Goal: Task Accomplishment & Management: Manage account settings

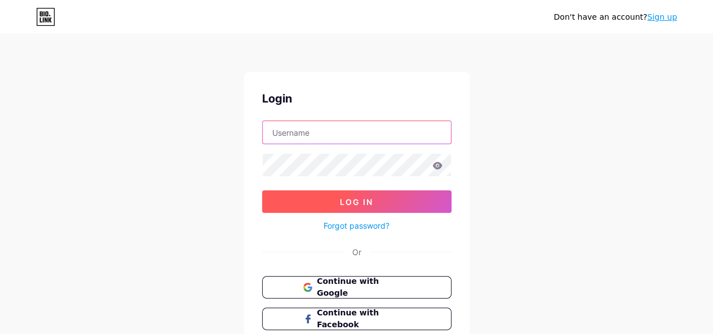
type input "[EMAIL_ADDRESS][DOMAIN_NAME]"
click at [346, 197] on span "Log In" at bounding box center [356, 202] width 33 height 10
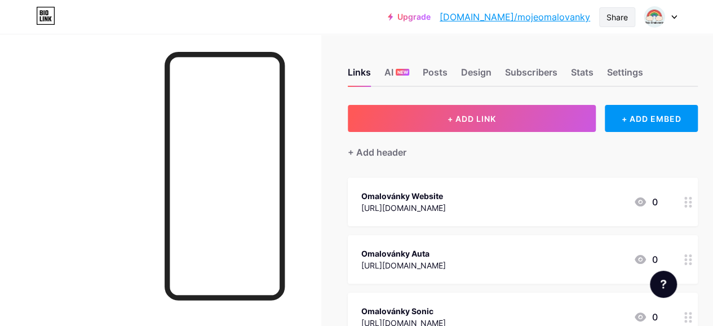
click at [628, 20] on div "Share" at bounding box center [617, 17] width 36 height 20
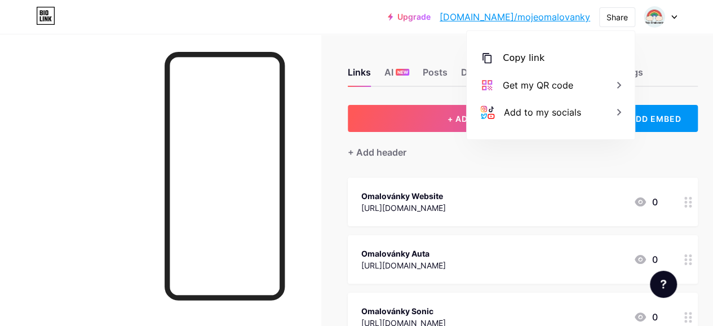
click at [670, 14] on div at bounding box center [660, 17] width 33 height 20
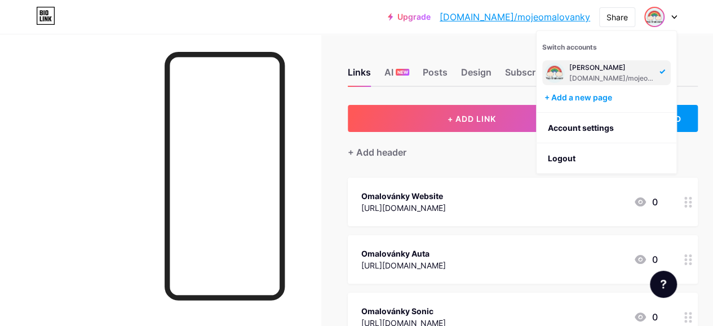
click at [315, 123] on div at bounding box center [160, 197] width 321 height 326
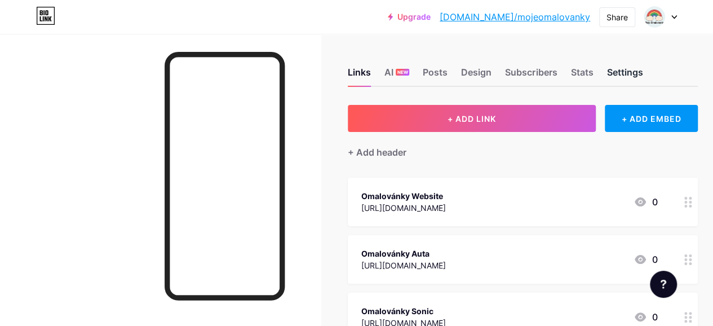
click at [630, 74] on div "Settings" at bounding box center [625, 75] width 36 height 20
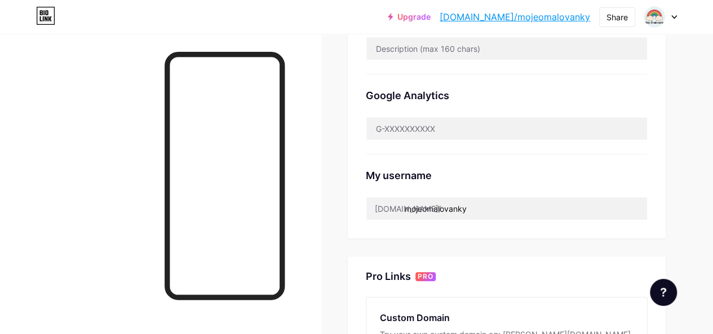
scroll to position [226, 0]
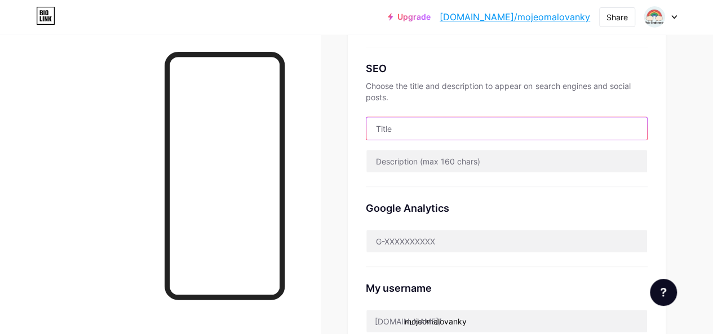
click at [494, 130] on input "text" at bounding box center [506, 128] width 281 height 23
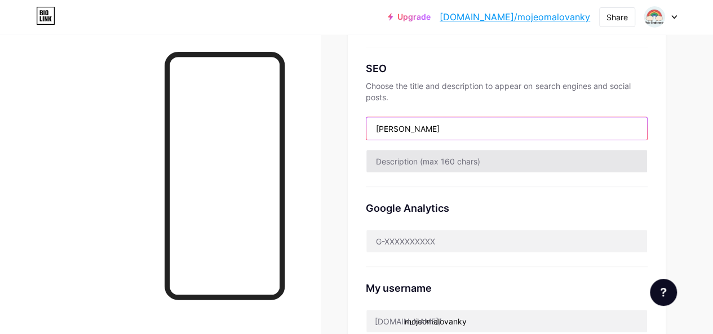
type input "Moje Omalovanky"
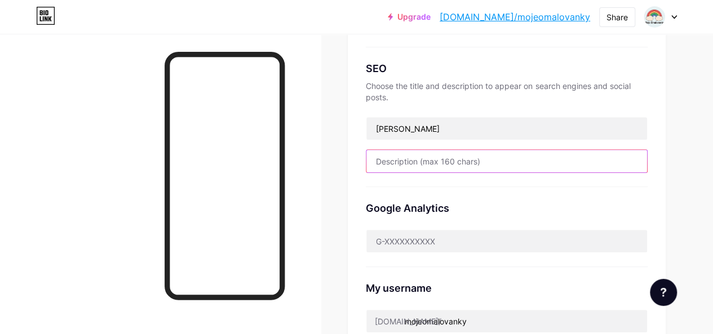
click at [496, 161] on input "text" at bounding box center [506, 161] width 281 height 23
paste input "Na mojeomalovanky.com najdete zdarma omalovánky pro děti i dospělé s motivy pro…"
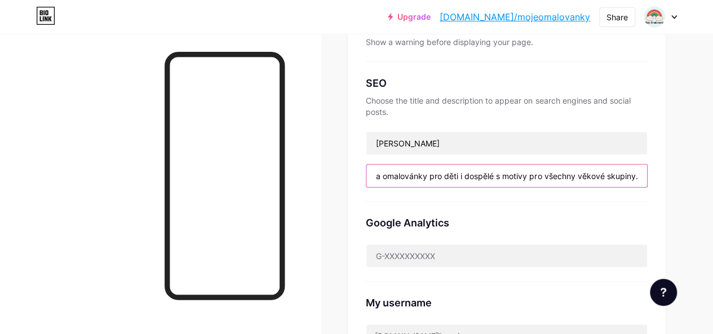
scroll to position [98, 0]
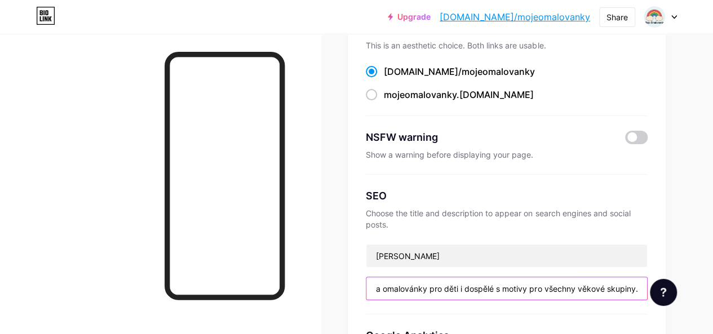
type input "Na mojeomalovanky.com najdete zdarma omalovánky pro děti i dospělé s motivy pro…"
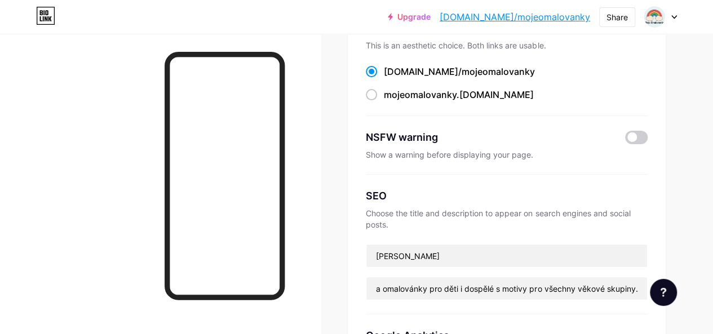
scroll to position [0, 0]
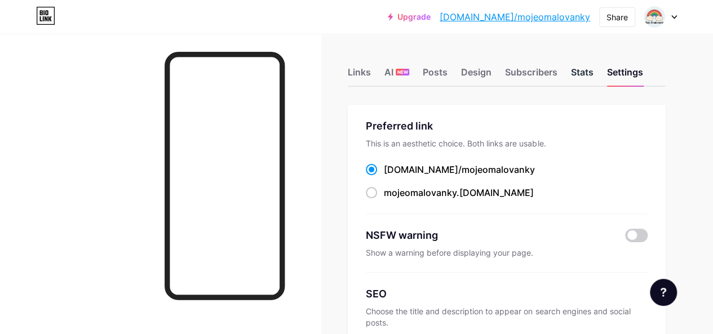
click at [586, 77] on div "Stats" at bounding box center [582, 75] width 23 height 20
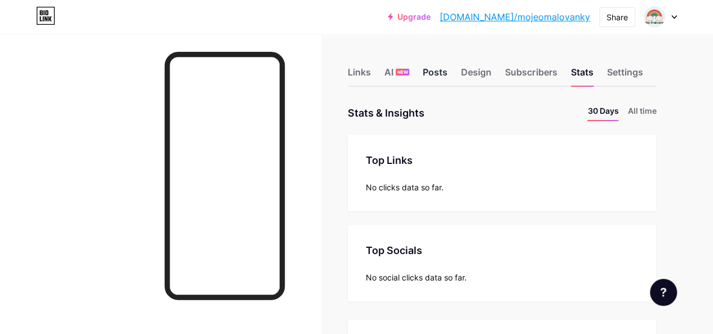
click at [432, 71] on div "Posts" at bounding box center [435, 75] width 25 height 20
click at [355, 74] on div "Links" at bounding box center [359, 75] width 23 height 20
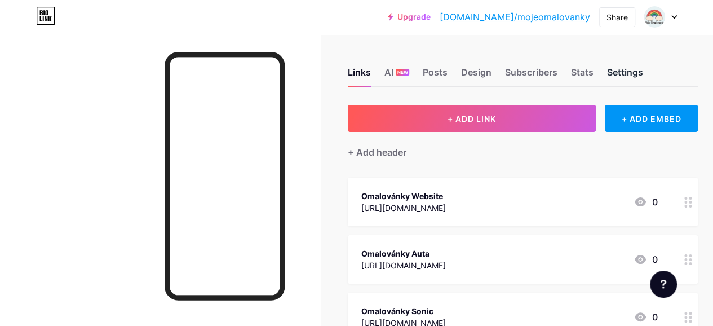
click at [631, 79] on div "Settings" at bounding box center [625, 75] width 36 height 20
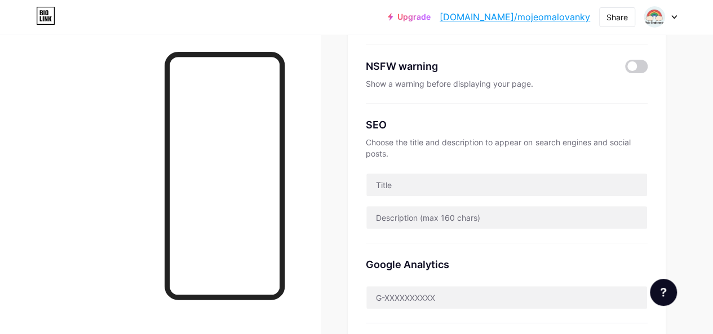
scroll to position [338, 0]
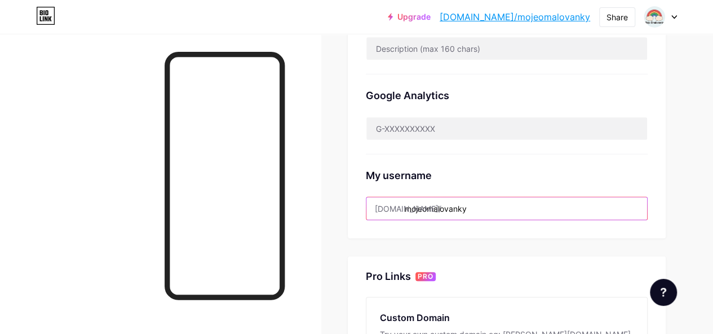
click at [501, 206] on input "mojeomalovanky" at bounding box center [506, 208] width 281 height 23
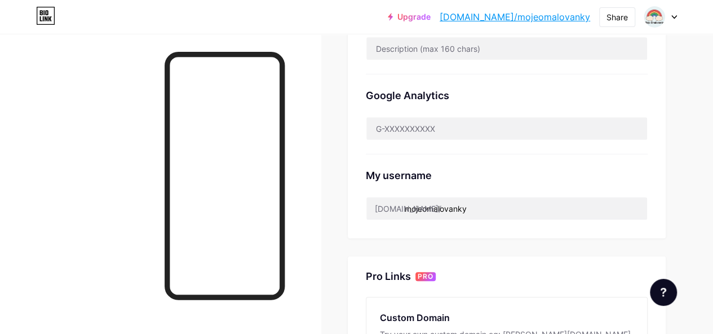
click at [662, 190] on div "Preferred link This is an aesthetic choice. Both links are usable. bio.link/ mo…" at bounding box center [507, 3] width 318 height 472
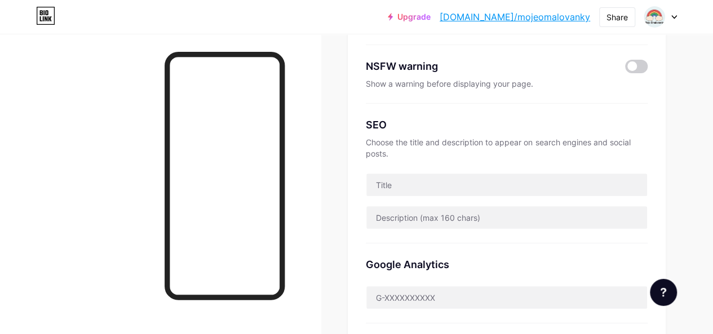
scroll to position [0, 0]
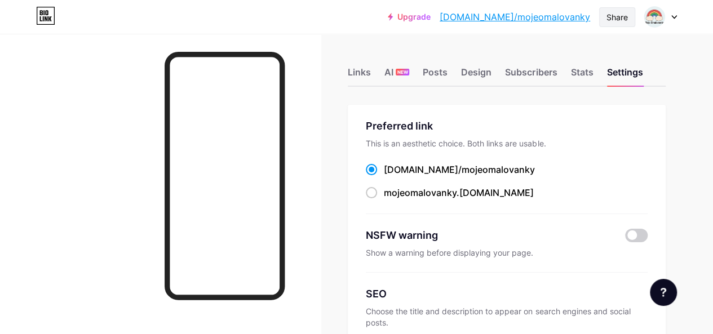
click at [625, 17] on div "Share" at bounding box center [617, 17] width 21 height 12
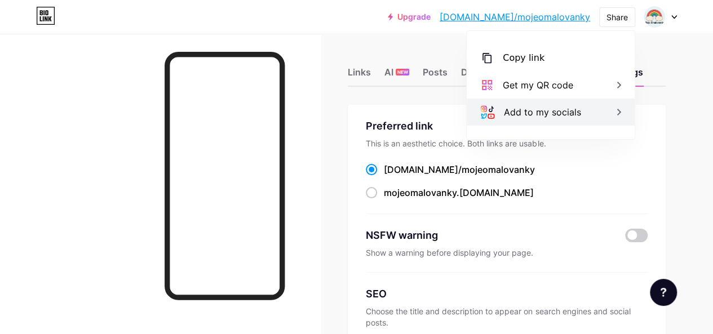
click at [558, 109] on div "Add to my socials" at bounding box center [542, 112] width 77 height 14
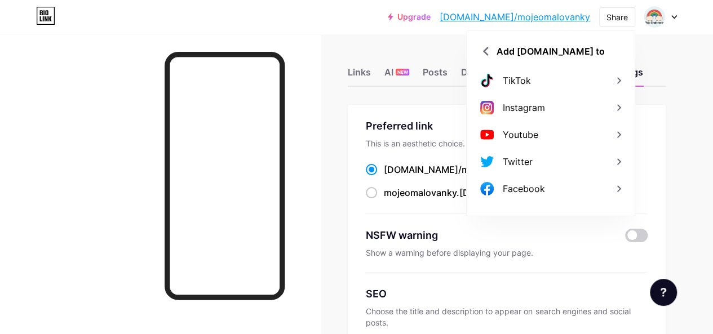
click at [448, 28] on div "Upgrade bio.link/mojeom... bio.link/mojeomalovanky Share Add bio.link to TikTok…" at bounding box center [356, 17] width 713 height 34
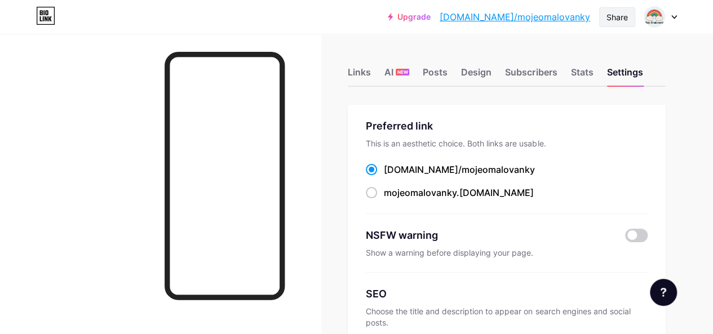
click at [607, 17] on div "Share" at bounding box center [617, 17] width 21 height 12
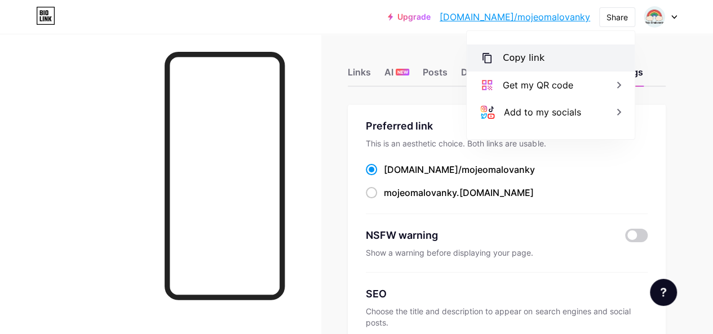
click at [531, 59] on div "Copy link" at bounding box center [524, 58] width 42 height 14
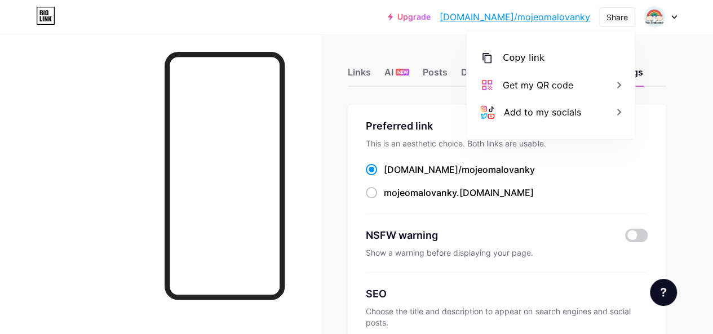
click at [630, 184] on div "bio.link/ mojeomalovanky mojeomalovanky .bio.link" at bounding box center [507, 181] width 282 height 37
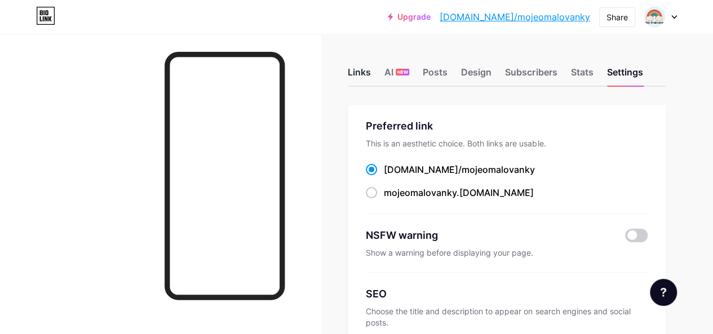
click at [361, 78] on div "Links" at bounding box center [359, 75] width 23 height 20
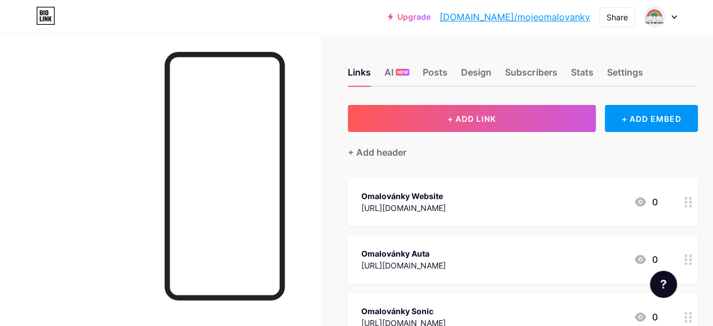
click at [671, 20] on div at bounding box center [660, 17] width 33 height 20
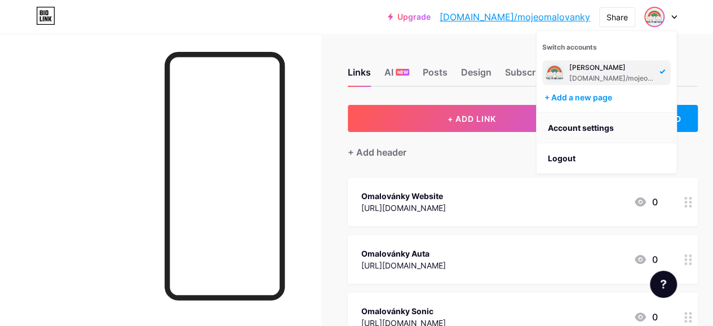
click at [605, 126] on link "Account settings" at bounding box center [607, 128] width 140 height 30
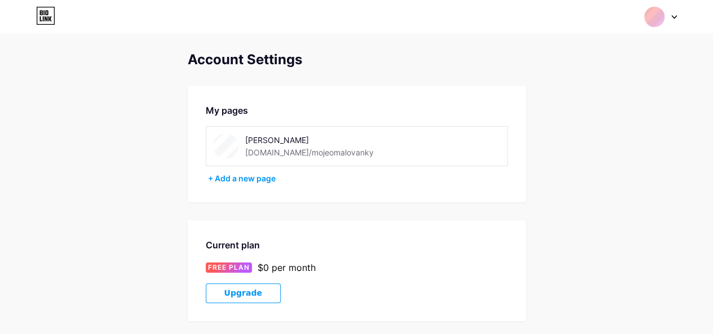
scroll to position [282, 0]
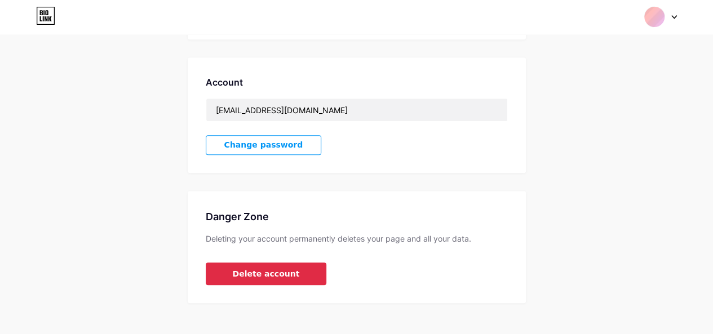
click at [269, 271] on span "Delete account" at bounding box center [266, 274] width 67 height 12
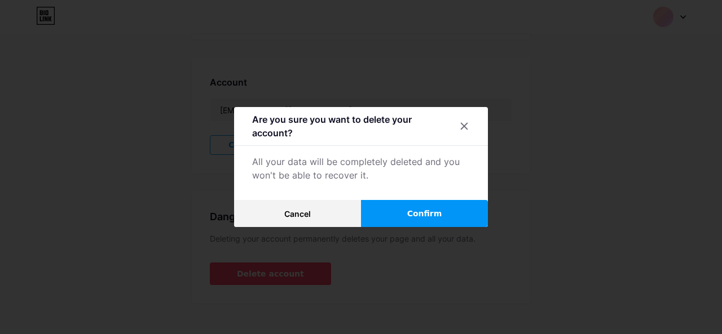
click at [442, 209] on button "Confirm" at bounding box center [424, 213] width 127 height 27
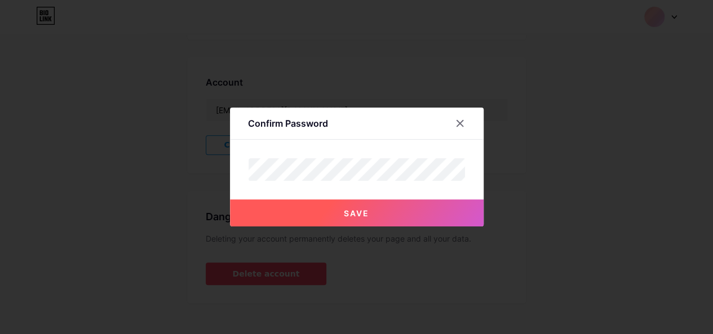
click at [365, 214] on span "Save" at bounding box center [356, 214] width 25 height 10
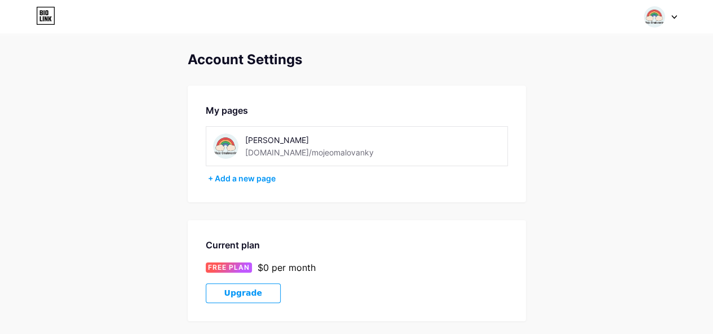
click at [295, 136] on div "[PERSON_NAME]" at bounding box center [325, 140] width 160 height 12
click at [215, 138] on img at bounding box center [225, 146] width 25 height 25
click at [244, 295] on span "Upgrade" at bounding box center [243, 294] width 38 height 10
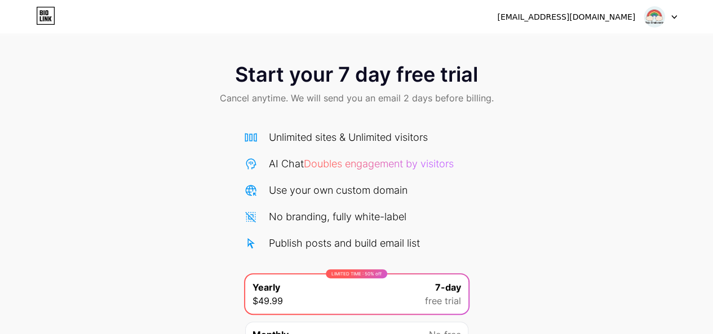
click at [665, 15] on div at bounding box center [660, 17] width 33 height 20
click at [37, 22] on icon at bounding box center [45, 15] width 17 height 17
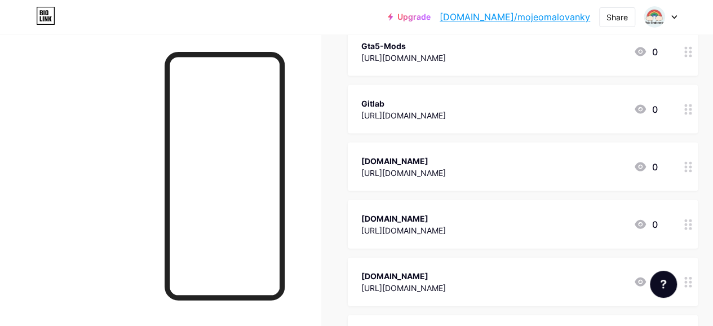
scroll to position [1364, 0]
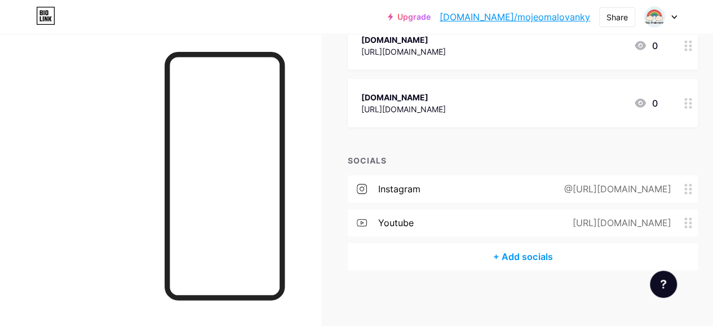
click at [657, 285] on div at bounding box center [663, 284] width 27 height 27
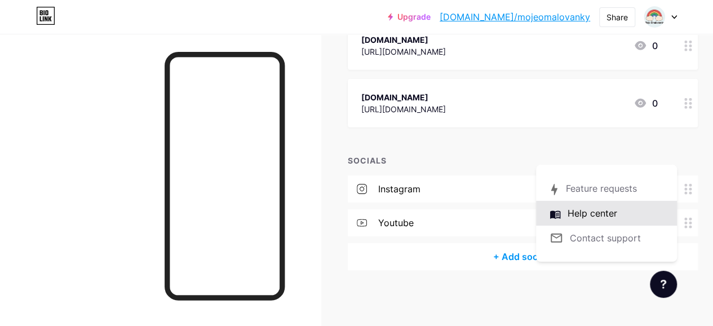
click at [630, 220] on link at bounding box center [606, 213] width 141 height 25
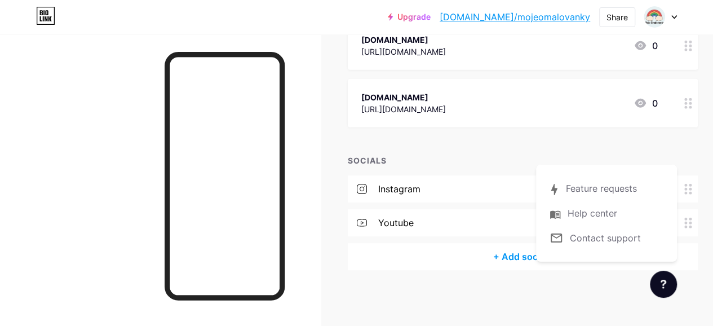
click at [471, 154] on div "SOCIALS" at bounding box center [523, 160] width 350 height 12
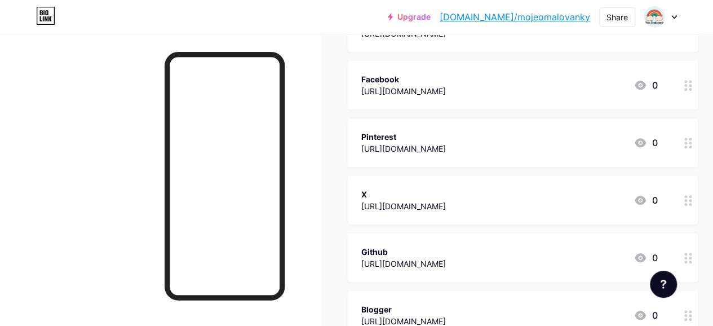
scroll to position [123, 0]
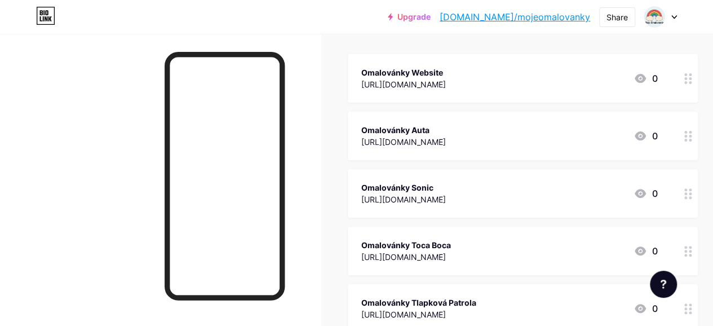
click at [431, 12] on link "Upgrade" at bounding box center [409, 16] width 43 height 9
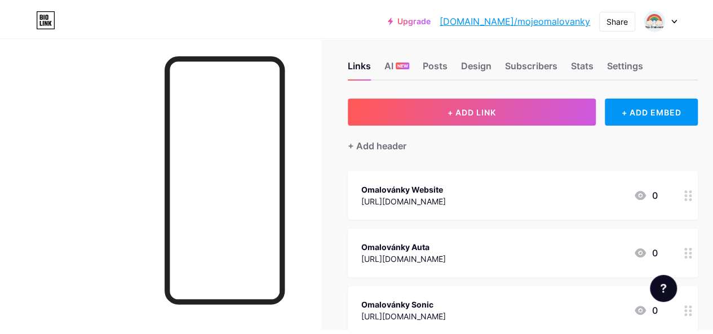
scroll to position [0, 0]
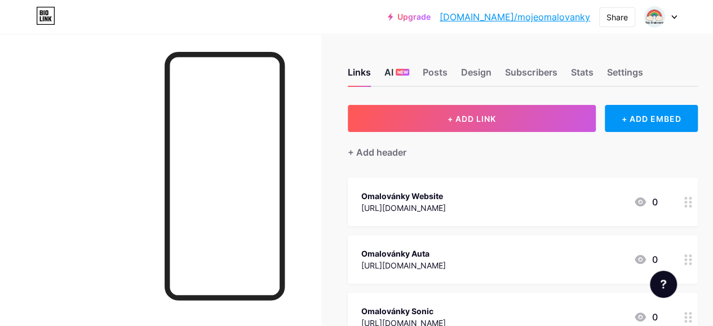
click at [388, 76] on div "AI NEW" at bounding box center [396, 75] width 25 height 20
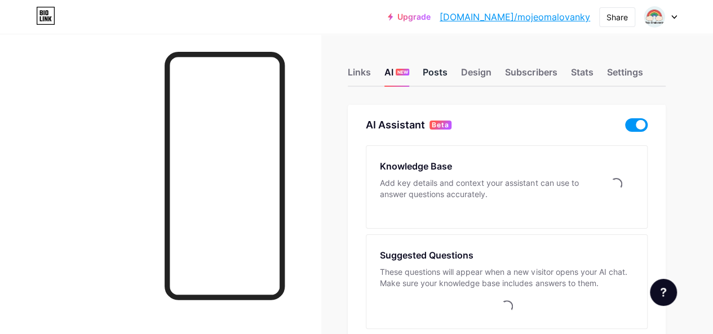
click at [440, 70] on div "Posts" at bounding box center [435, 75] width 25 height 20
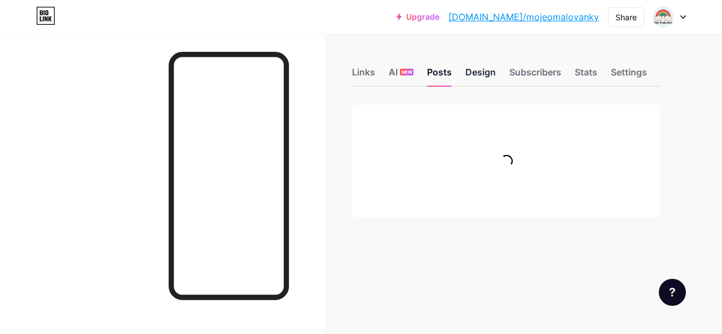
click at [492, 74] on div "Design" at bounding box center [480, 75] width 30 height 20
click at [541, 74] on div "Subscribers" at bounding box center [535, 75] width 52 height 20
click at [587, 75] on div "Stats" at bounding box center [585, 75] width 23 height 20
click at [637, 72] on div "Settings" at bounding box center [629, 75] width 36 height 20
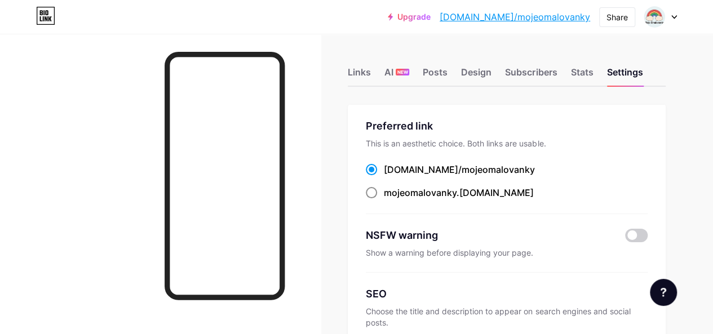
click at [471, 193] on div "mojeomalovanky .[DOMAIN_NAME]" at bounding box center [459, 193] width 150 height 14
click at [391, 200] on input "mojeomalovanky .[DOMAIN_NAME]" at bounding box center [387, 203] width 7 height 7
radio input "true"
click at [472, 171] on span "mojeomalovanky" at bounding box center [498, 169] width 73 height 11
click at [391, 176] on input "[DOMAIN_NAME]/ mojeomalovanky" at bounding box center [387, 179] width 7 height 7
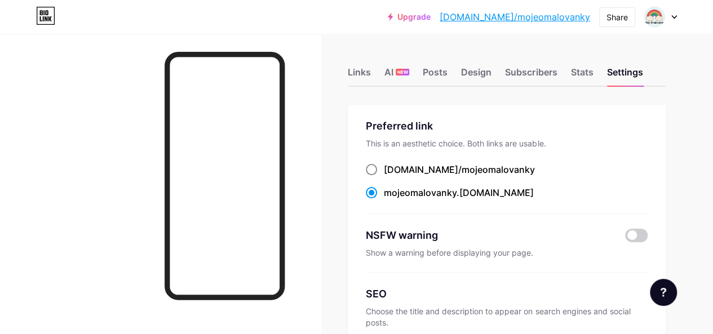
radio input "true"
click at [629, 235] on span at bounding box center [636, 236] width 23 height 14
click at [625, 238] on input "checkbox" at bounding box center [625, 238] width 0 height 0
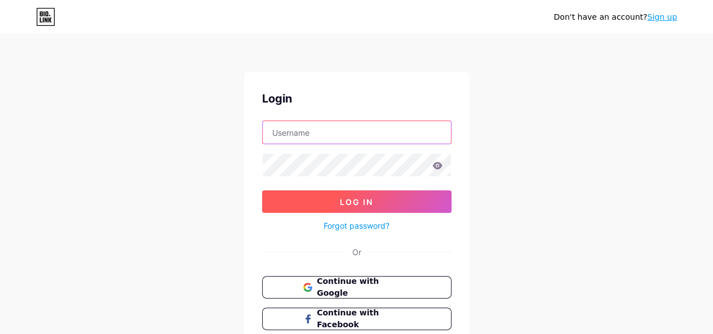
type input "omalovankym@gmail.com"
click at [375, 211] on button "Log In" at bounding box center [356, 202] width 189 height 23
type input "[EMAIL_ADDRESS][DOMAIN_NAME]"
click at [397, 201] on button "Log In" at bounding box center [356, 202] width 189 height 23
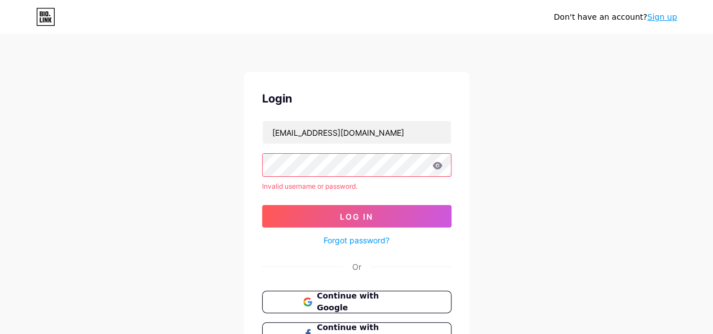
scroll to position [56, 0]
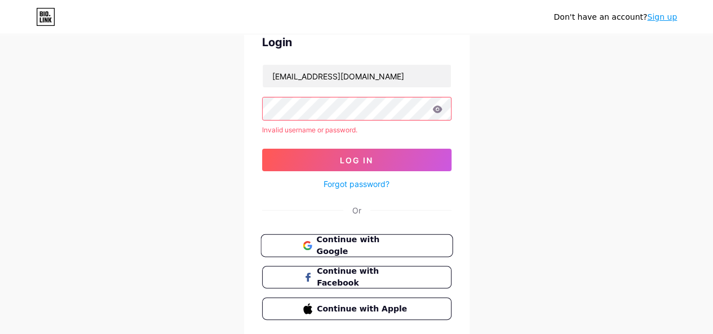
click at [365, 248] on span "Continue with Google" at bounding box center [363, 246] width 94 height 24
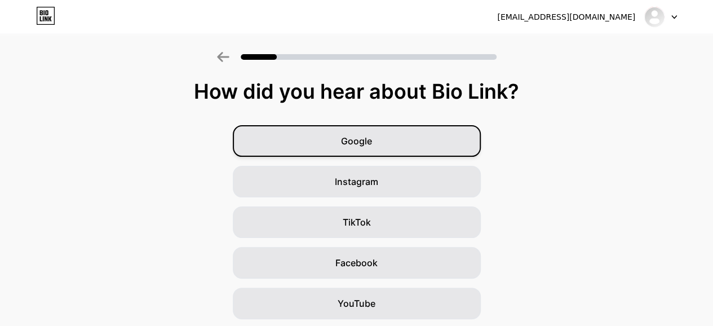
click at [384, 147] on div "Google" at bounding box center [357, 141] width 248 height 32
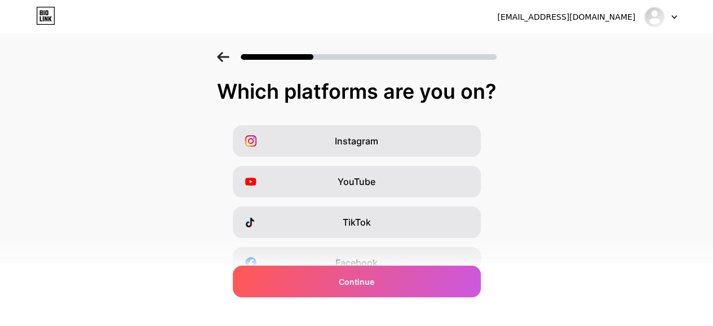
scroll to position [169, 0]
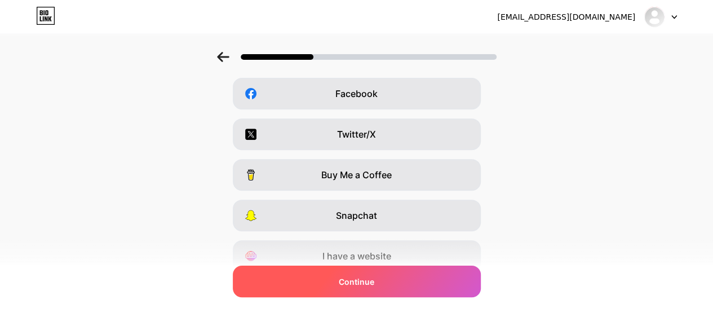
click at [374, 280] on span "Continue" at bounding box center [357, 282] width 36 height 12
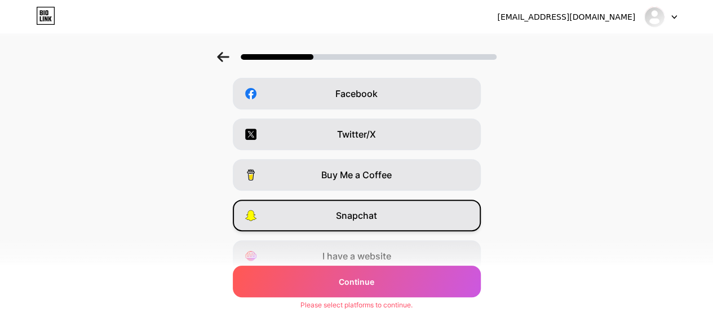
scroll to position [216, 0]
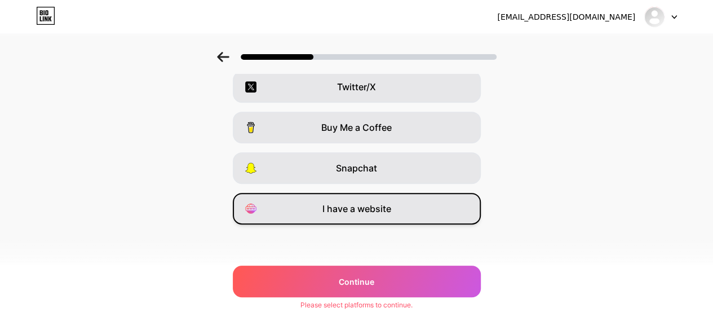
click at [387, 202] on span "I have a website" at bounding box center [356, 209] width 69 height 14
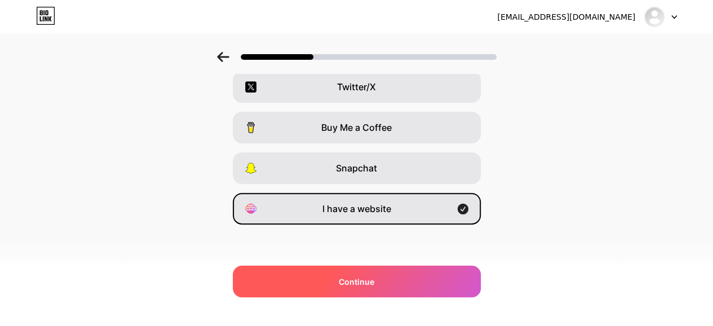
click at [359, 279] on span "Continue" at bounding box center [357, 282] width 36 height 12
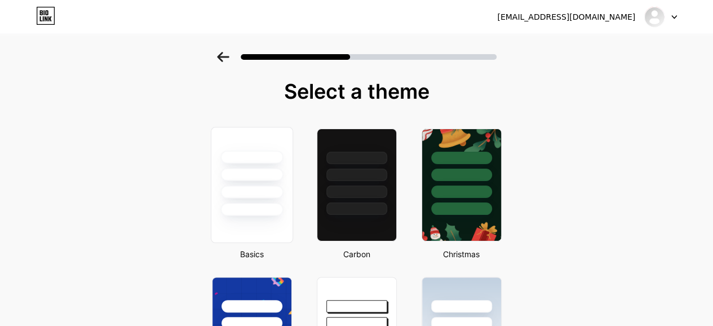
click at [264, 166] on div at bounding box center [251, 171] width 81 height 89
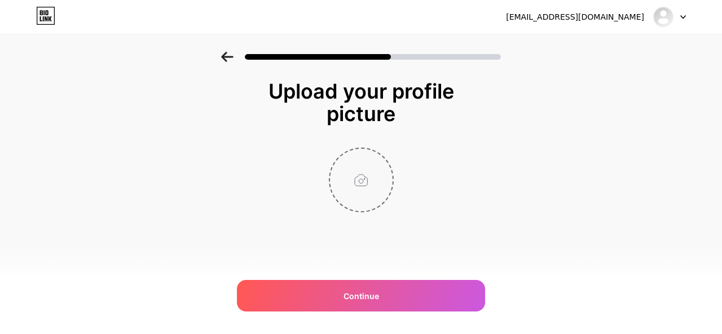
click at [374, 184] on input "file" at bounding box center [361, 180] width 63 height 63
type input "C:\fakepath\Logo 500x500 PNG.png"
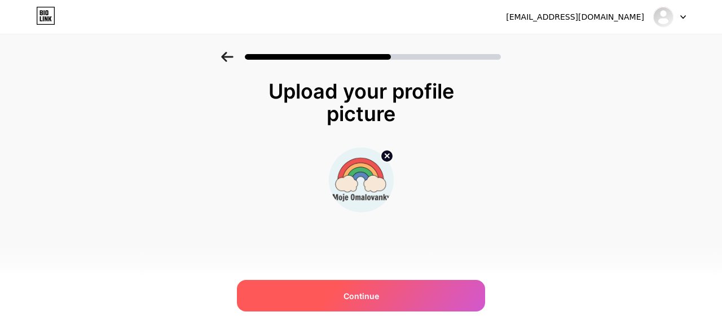
click at [380, 288] on div "Continue" at bounding box center [361, 296] width 248 height 32
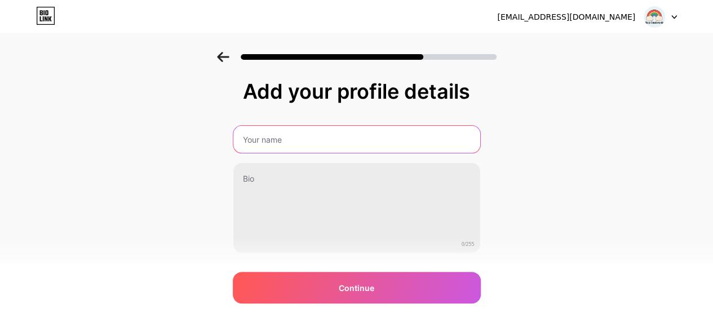
click at [324, 137] on input "text" at bounding box center [356, 139] width 247 height 27
type input "[PERSON_NAME]"
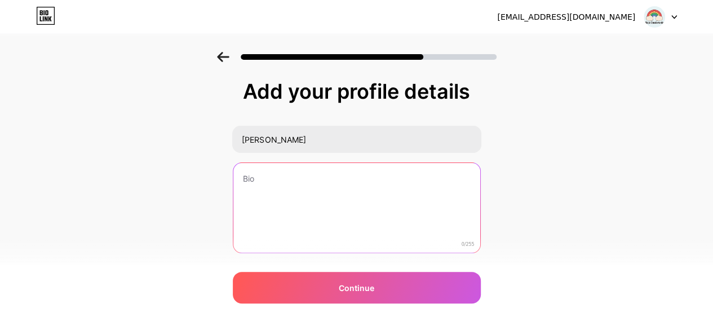
click at [329, 181] on textarea at bounding box center [356, 208] width 247 height 91
click at [349, 219] on textarea at bounding box center [356, 208] width 249 height 92
paste textarea "Na [DOMAIN_NAME] najdete zdarma omalovánky pro děti i dospělé s motivy pro všec…"
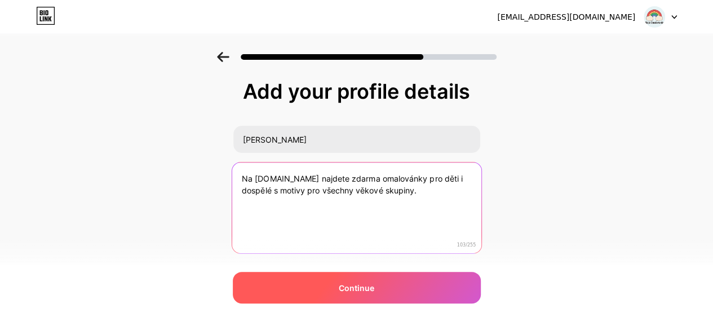
type textarea "Na [DOMAIN_NAME] najdete zdarma omalovánky pro děti i dospělé s motivy pro všec…"
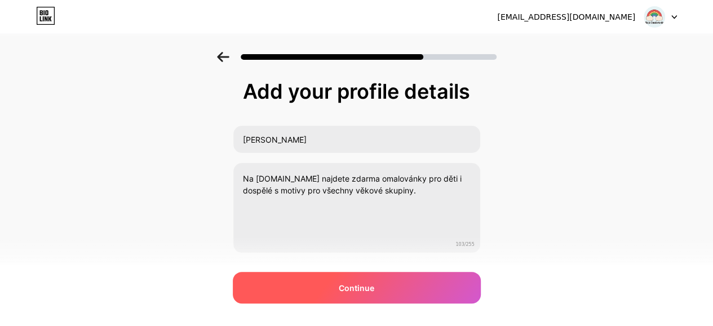
click at [374, 287] on span "Continue" at bounding box center [357, 288] width 36 height 12
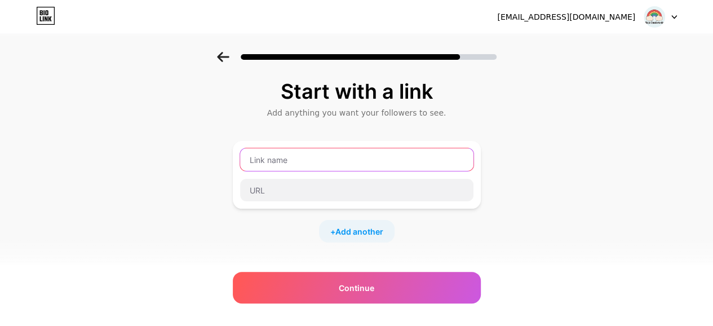
click at [327, 159] on input "text" at bounding box center [356, 159] width 233 height 23
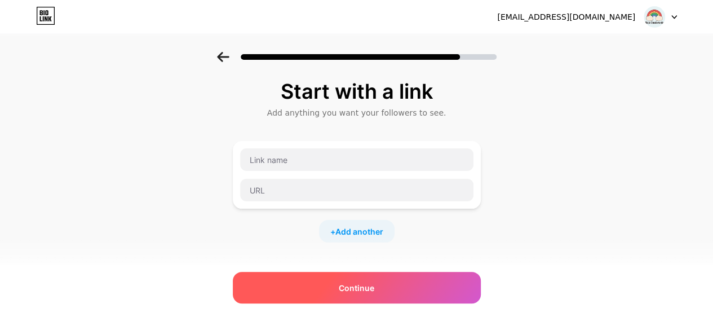
click at [373, 285] on span "Continue" at bounding box center [357, 288] width 36 height 12
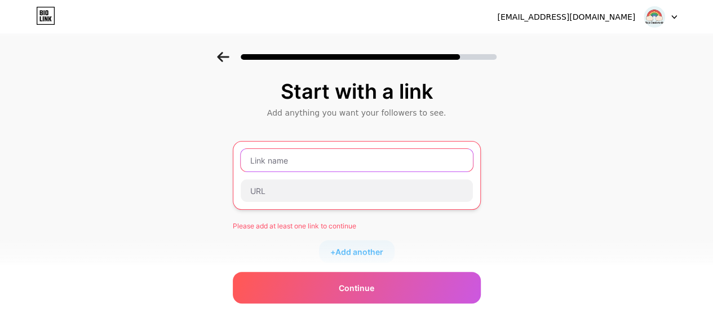
click at [339, 160] on input "text" at bounding box center [357, 160] width 232 height 23
paste input "[URL][DOMAIN_NAME]"
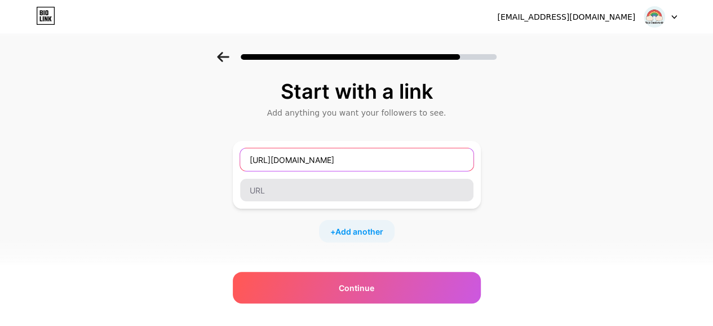
type input "[URL][DOMAIN_NAME]"
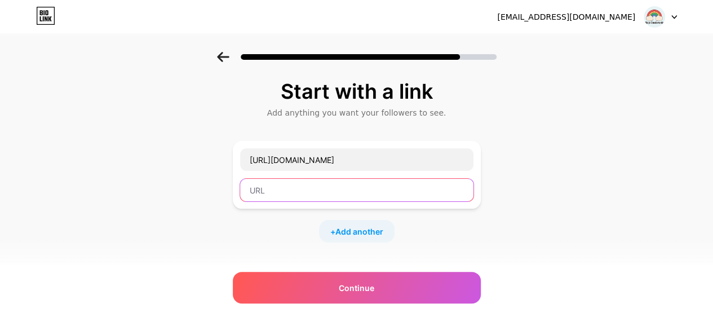
click at [324, 192] on input "text" at bounding box center [356, 190] width 233 height 23
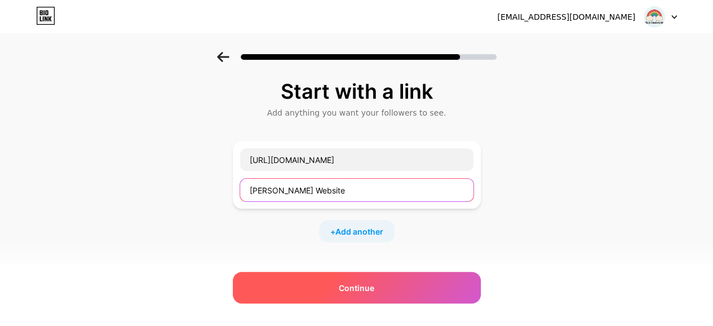
type input "[PERSON_NAME] Website"
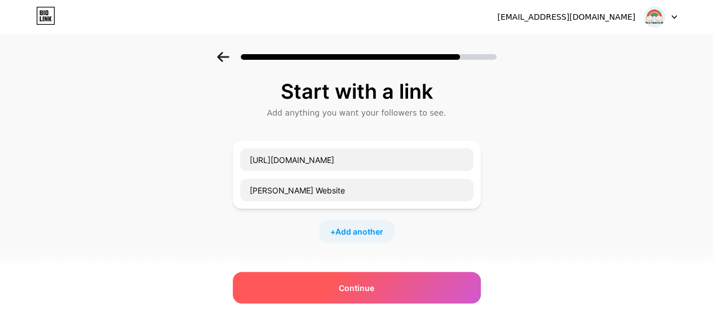
click at [374, 279] on div "Continue" at bounding box center [357, 288] width 248 height 32
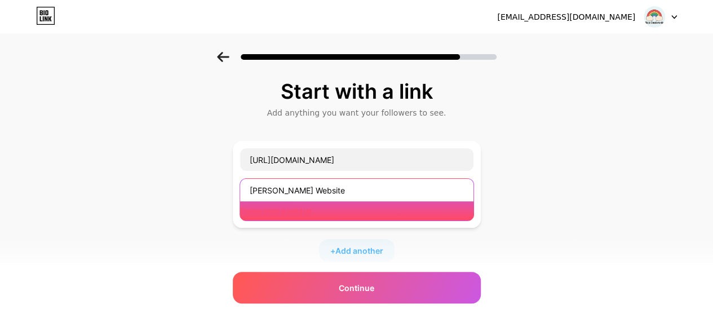
drag, startPoint x: 382, startPoint y: 187, endPoint x: 138, endPoint y: 188, distance: 243.6
click at [138, 188] on div "Start with a link Add anything you want your followers to see. [URL][DOMAIN_NAM…" at bounding box center [356, 259] width 713 height 415
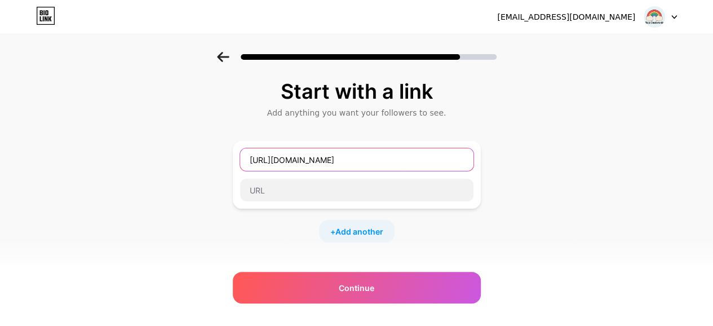
click at [401, 164] on input "[URL][DOMAIN_NAME]" at bounding box center [356, 159] width 233 height 23
paste input "[PERSON_NAME] Website"
drag, startPoint x: 366, startPoint y: 158, endPoint x: 113, endPoint y: 180, distance: 254.6
click at [81, 180] on div "Start with a link Add anything you want your followers to see. [URL][DOMAIN_NAM…" at bounding box center [356, 250] width 713 height 396
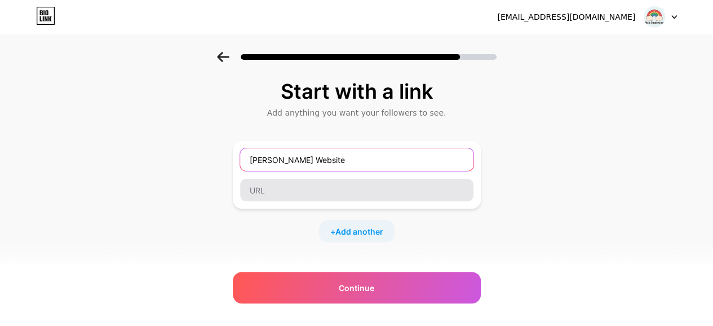
type input "[PERSON_NAME] Website"
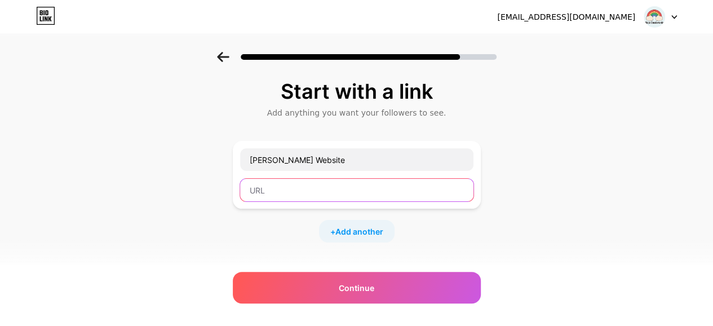
click at [353, 187] on input "text" at bounding box center [356, 190] width 233 height 23
paste input "[URL][DOMAIN_NAME]"
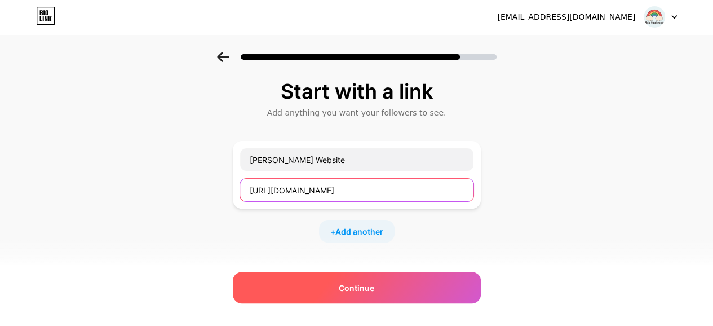
type input "[URL][DOMAIN_NAME]"
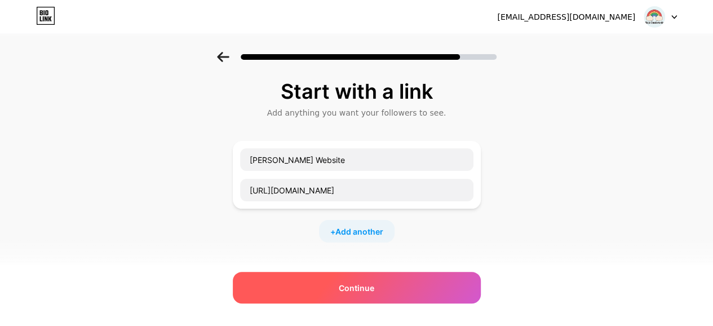
click at [353, 295] on div "Continue" at bounding box center [357, 288] width 248 height 32
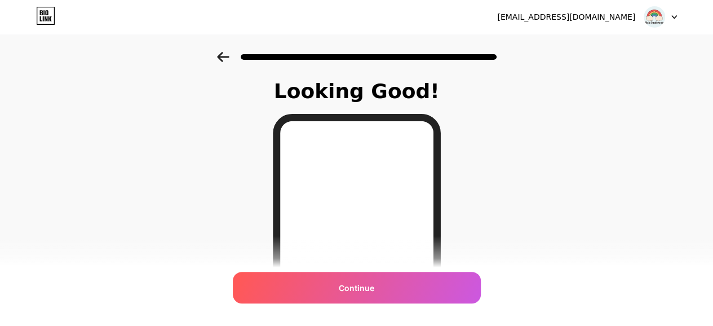
scroll to position [113, 0]
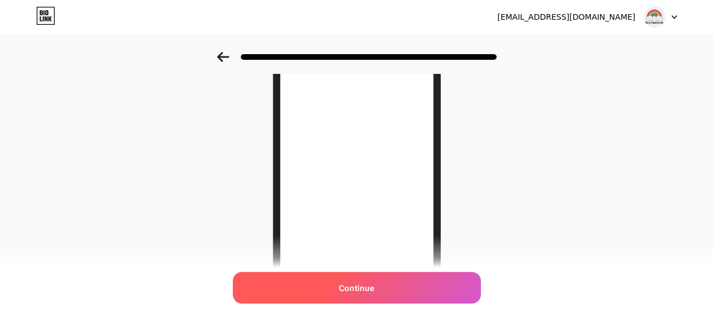
click at [390, 288] on div "Continue" at bounding box center [357, 288] width 248 height 32
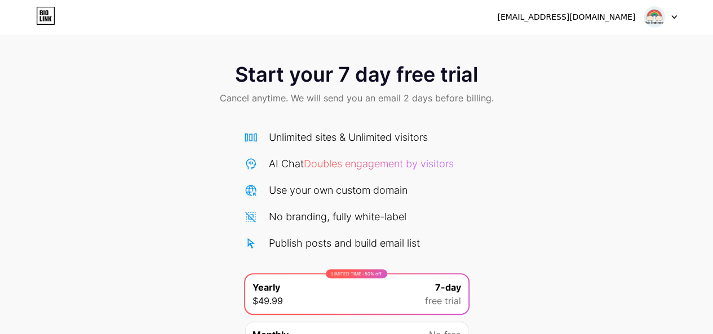
scroll to position [118, 0]
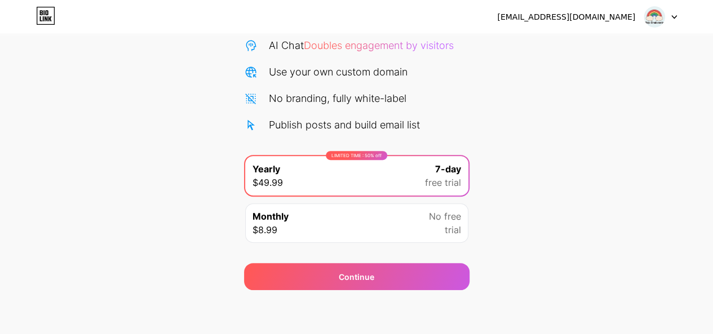
click at [654, 17] on img at bounding box center [654, 16] width 21 height 21
click at [598, 46] on li "Logout" at bounding box center [607, 46] width 140 height 30
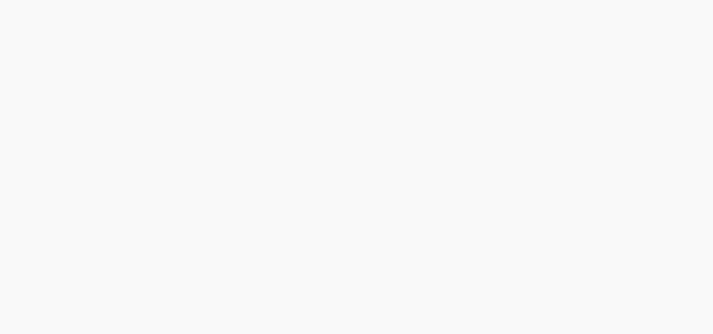
scroll to position [0, 0]
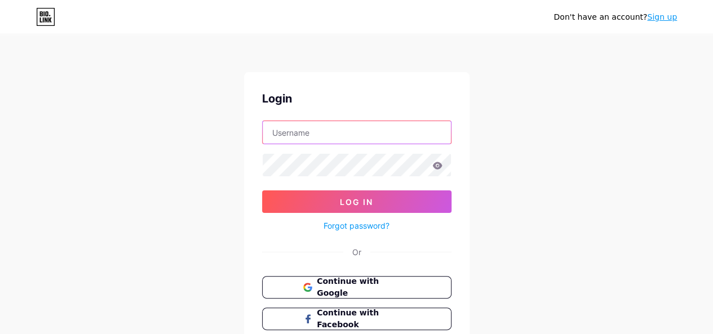
type input "[EMAIL_ADDRESS][DOMAIN_NAME]"
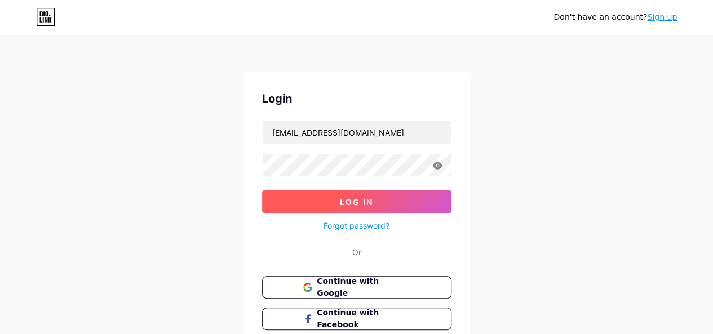
click at [365, 197] on span "Log In" at bounding box center [356, 202] width 33 height 10
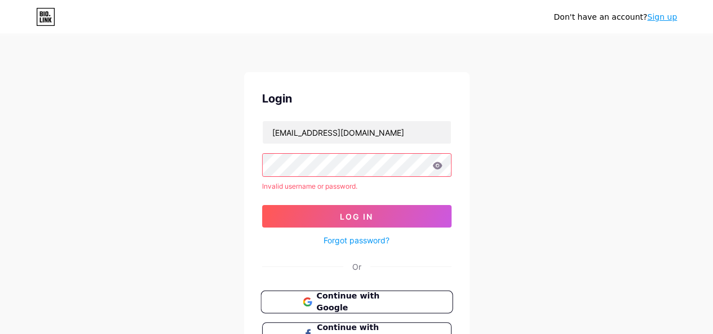
click at [379, 297] on span "Continue with Google" at bounding box center [363, 302] width 94 height 24
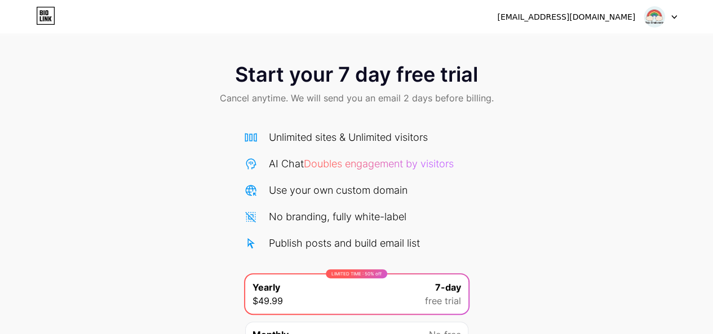
scroll to position [118, 0]
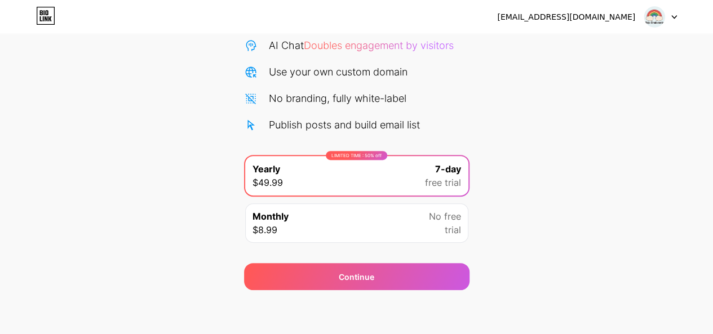
click at [437, 216] on span "No free" at bounding box center [445, 217] width 32 height 14
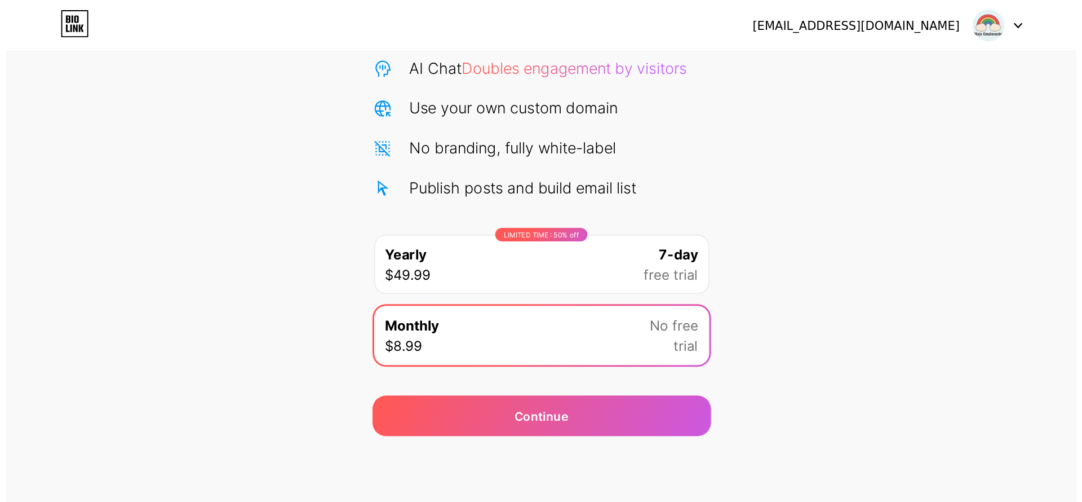
scroll to position [0, 0]
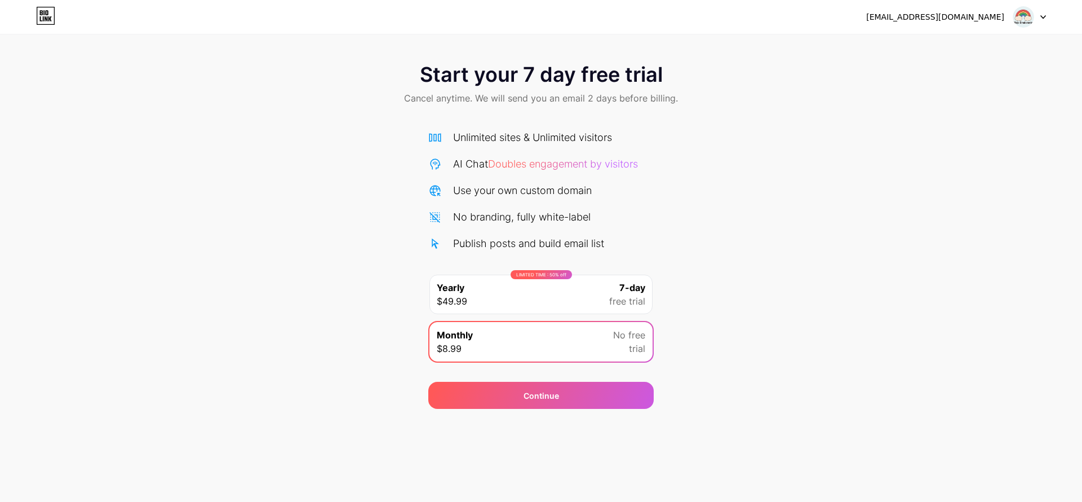
click at [721, 17] on icon at bounding box center [1043, 17] width 5 height 3
click at [721, 171] on div "Start your 7 day free trial Cancel anytime. We will send you an email 2 days be…" at bounding box center [541, 230] width 1082 height 357
click at [536, 305] on div "LIMITED TIME : 50% off Yearly $49.99 7-day free trial" at bounding box center [541, 294] width 223 height 39
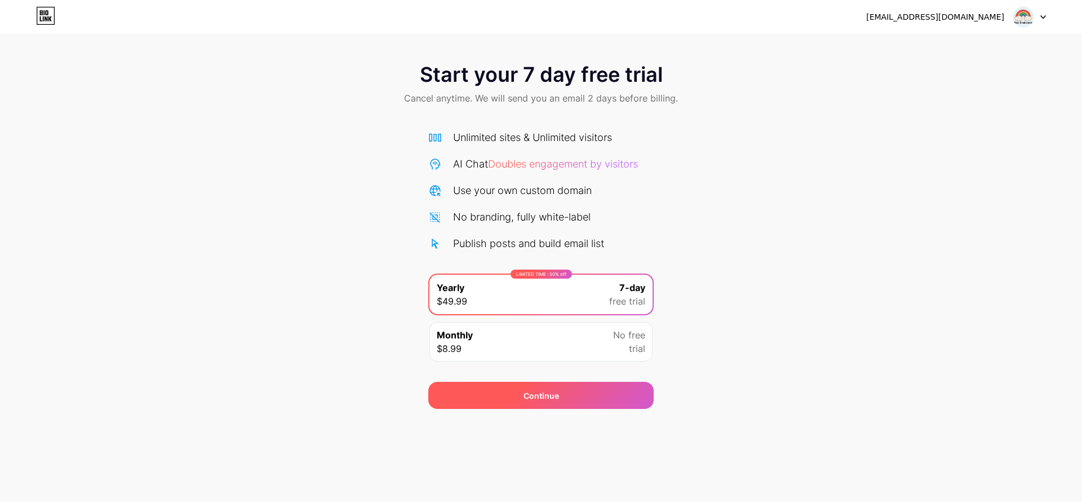
click at [528, 334] on div "Continue" at bounding box center [542, 396] width 36 height 12
